Goal: Navigation & Orientation: Find specific page/section

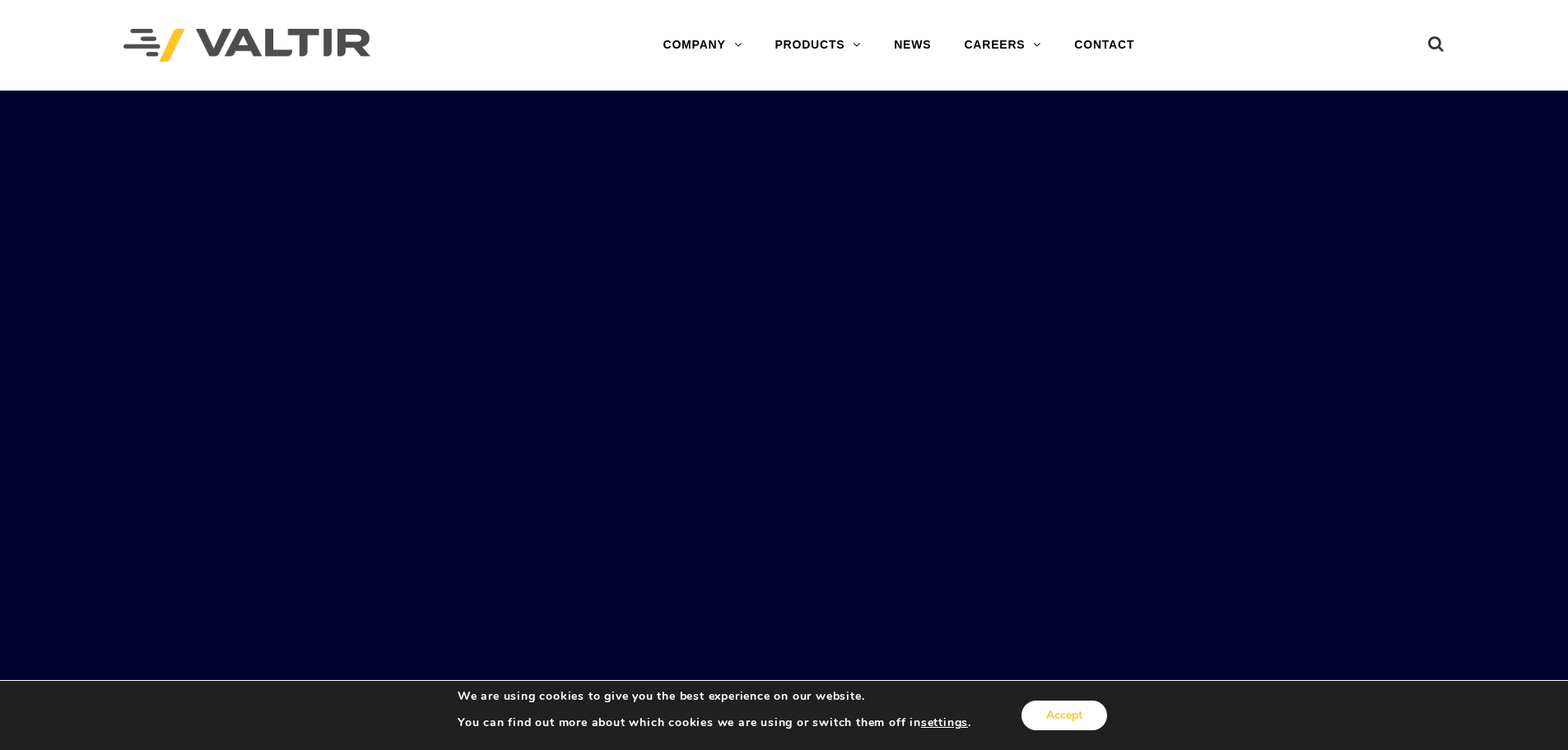
click at [1074, 718] on button "Accept" at bounding box center [1064, 715] width 85 height 29
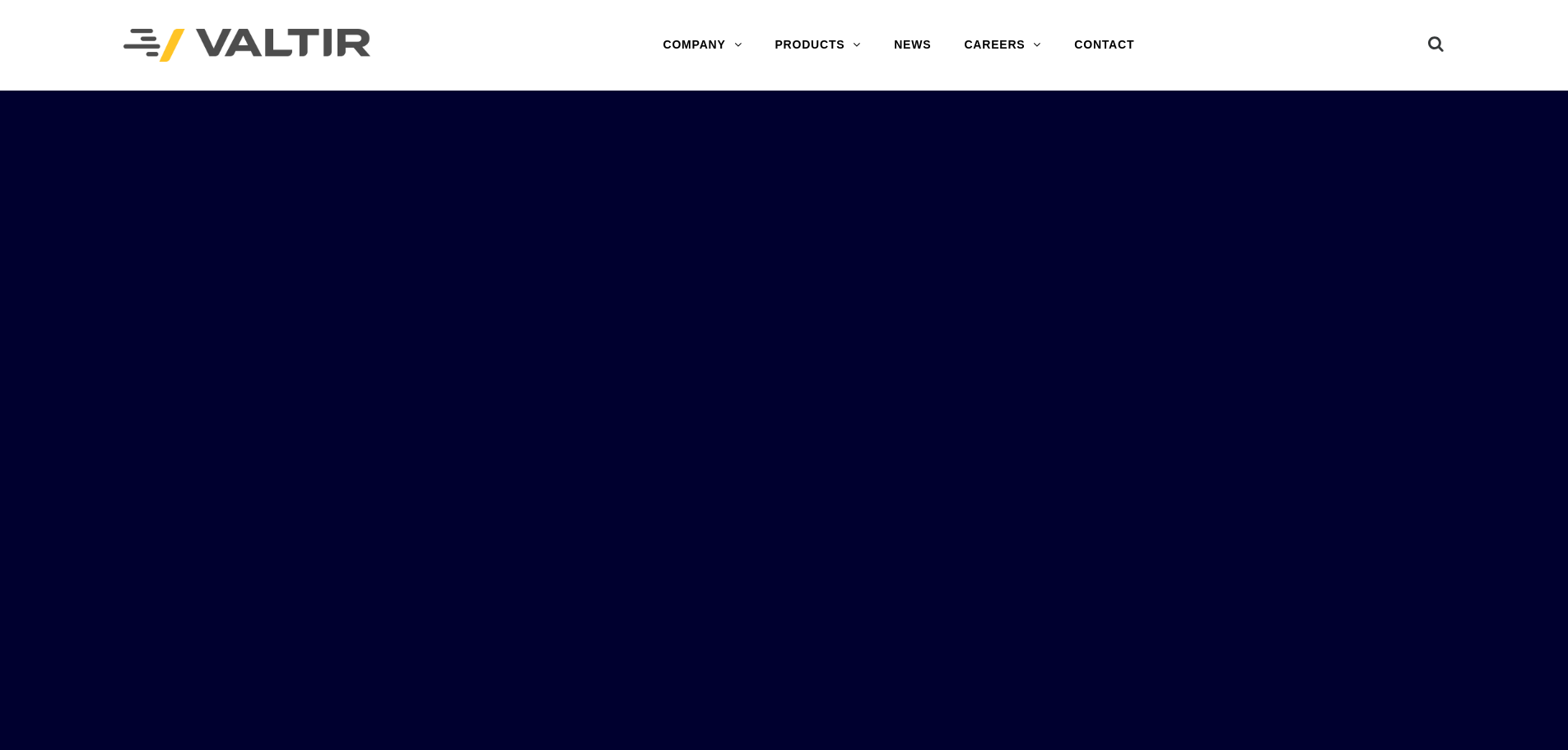
click at [498, 41] on div "Menu COMPANY ABOUT VALTIR OUR HISTORY RENTALS INTERNATIONAL PRODUCTS BARRICADES…" at bounding box center [899, 44] width 807 height 33
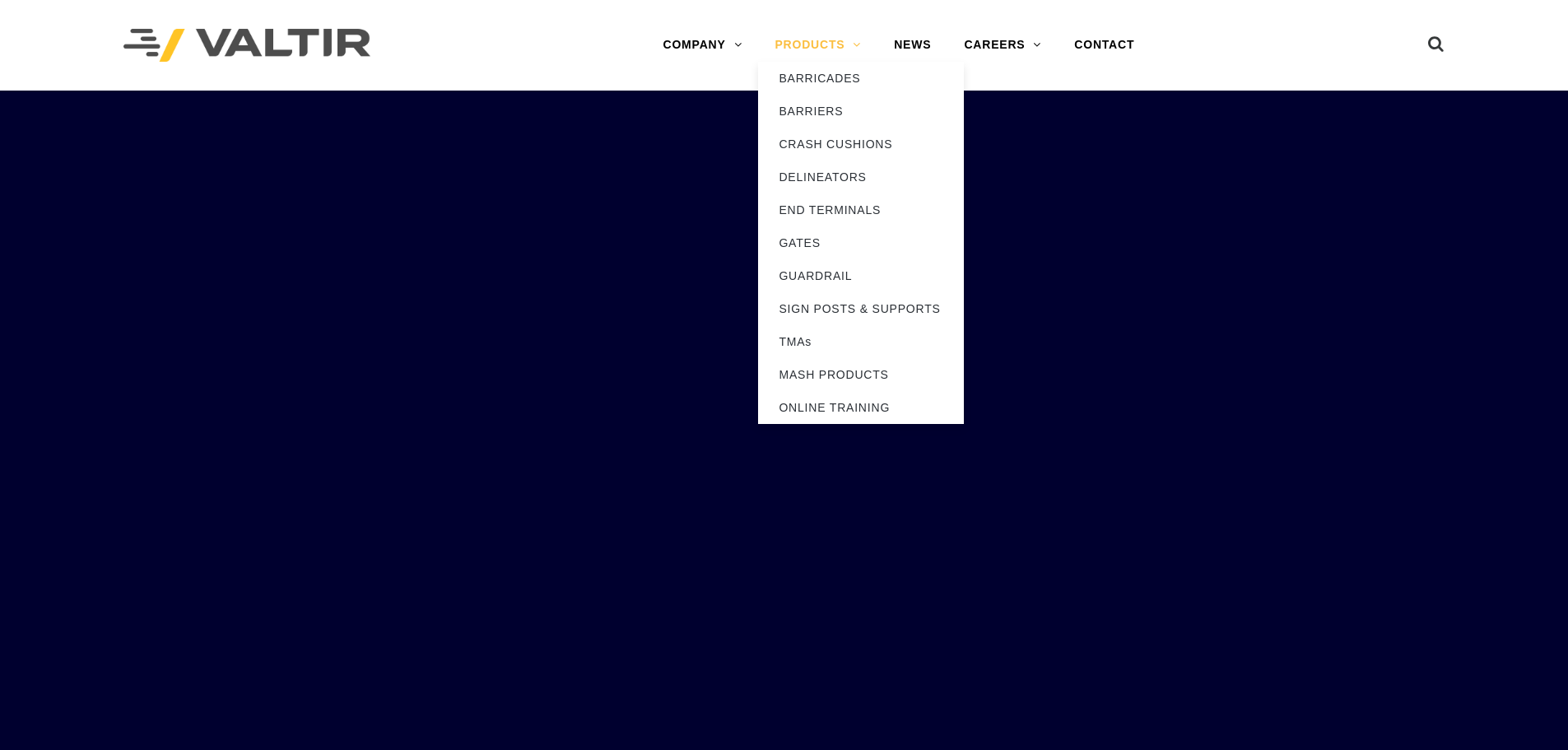
click at [789, 45] on link "PRODUCTS" at bounding box center [818, 44] width 120 height 33
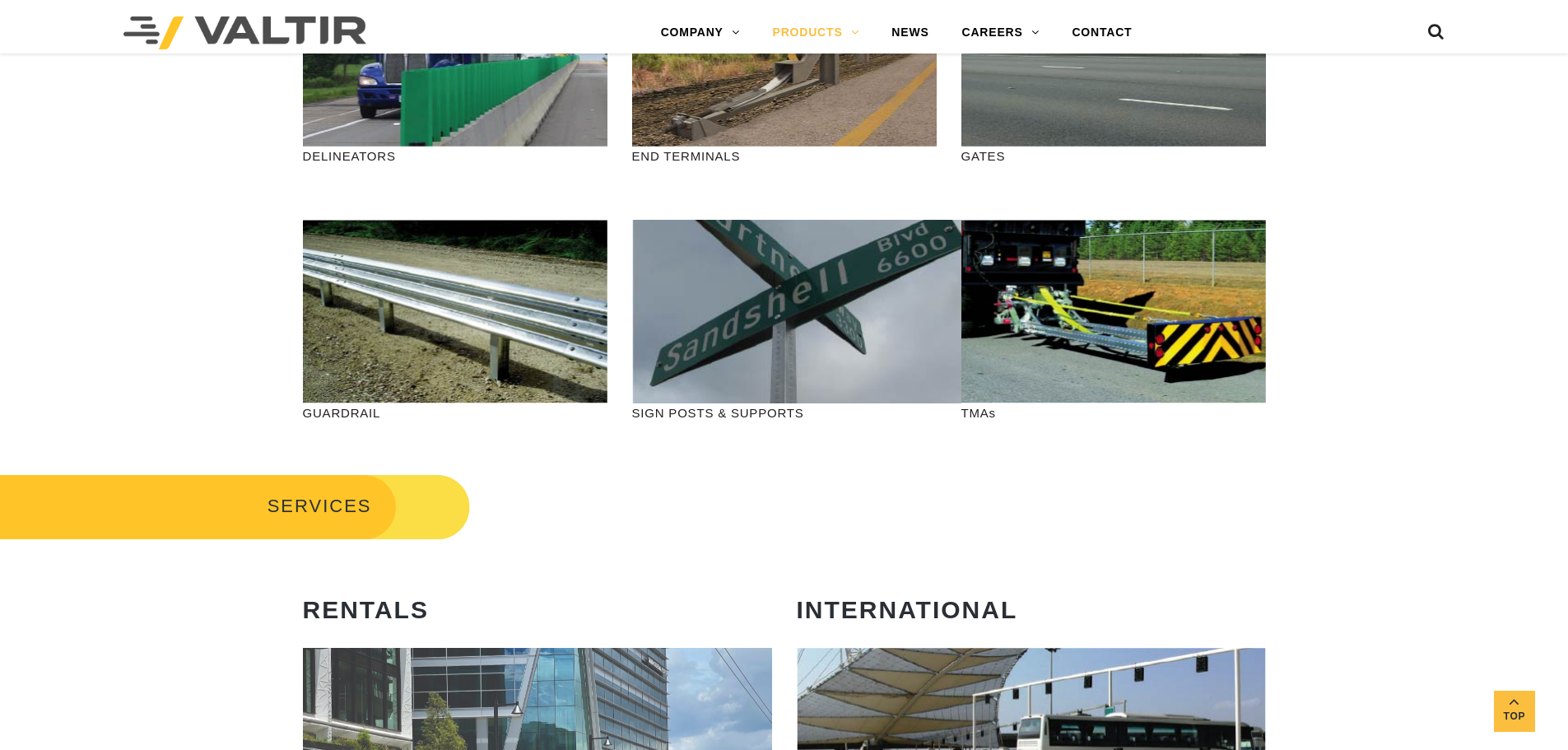
scroll to position [741, 0]
